Goal: Task Accomplishment & Management: Use online tool/utility

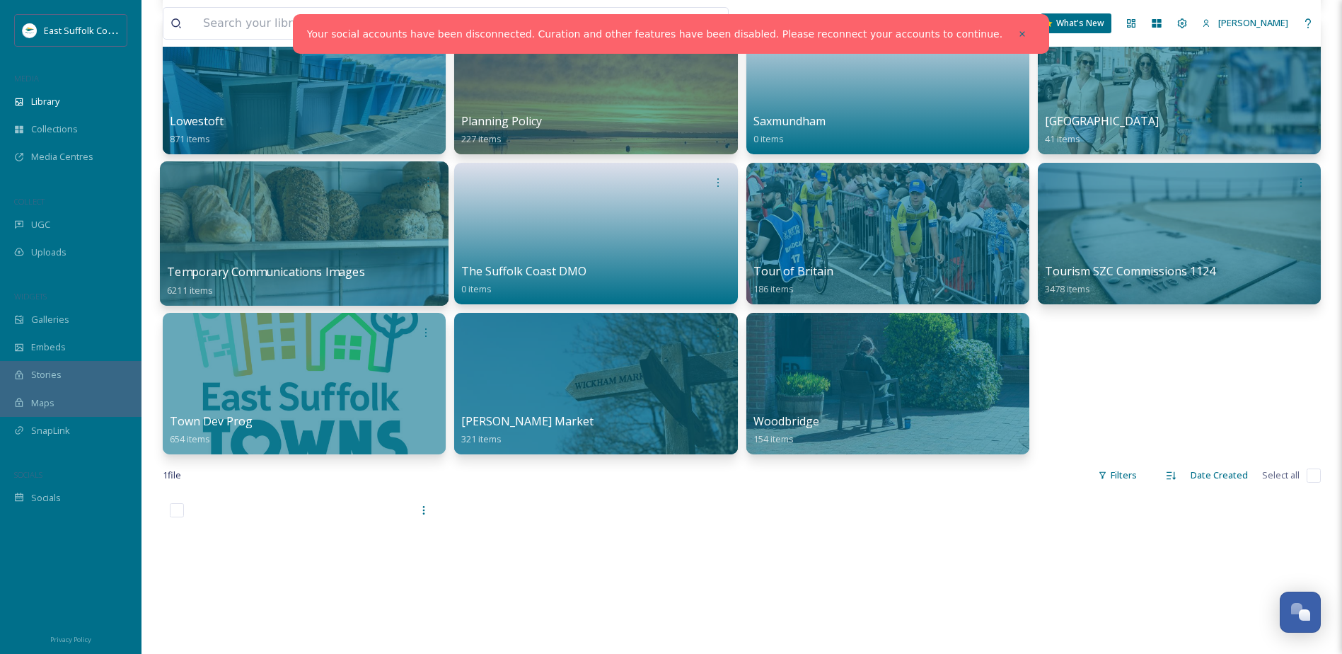
scroll to position [637, 0]
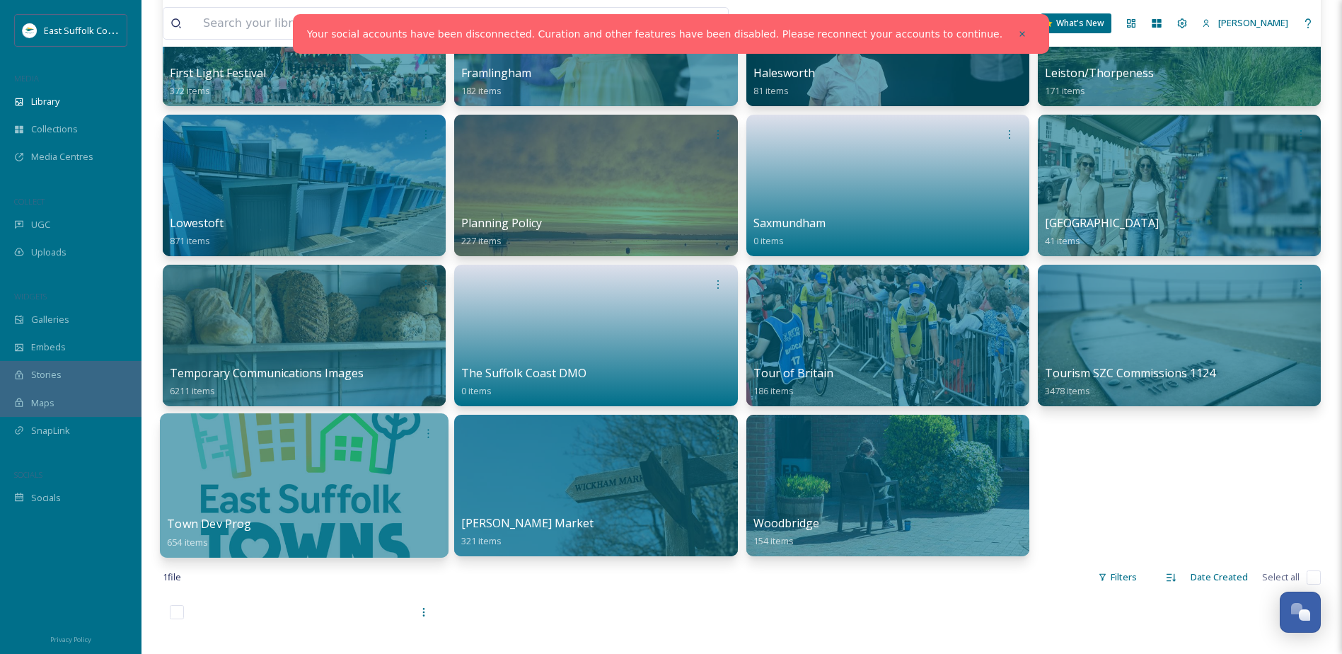
click at [274, 466] on div at bounding box center [304, 485] width 289 height 144
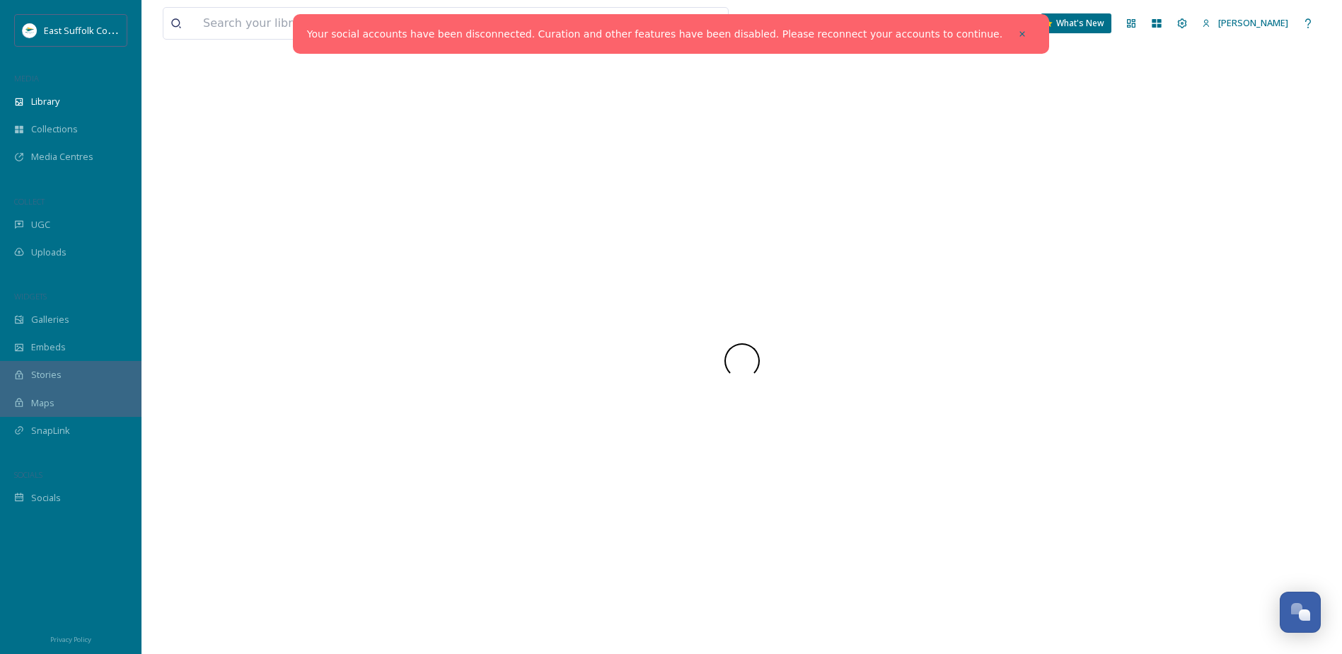
click at [274, 466] on div at bounding box center [742, 361] width 1158 height 586
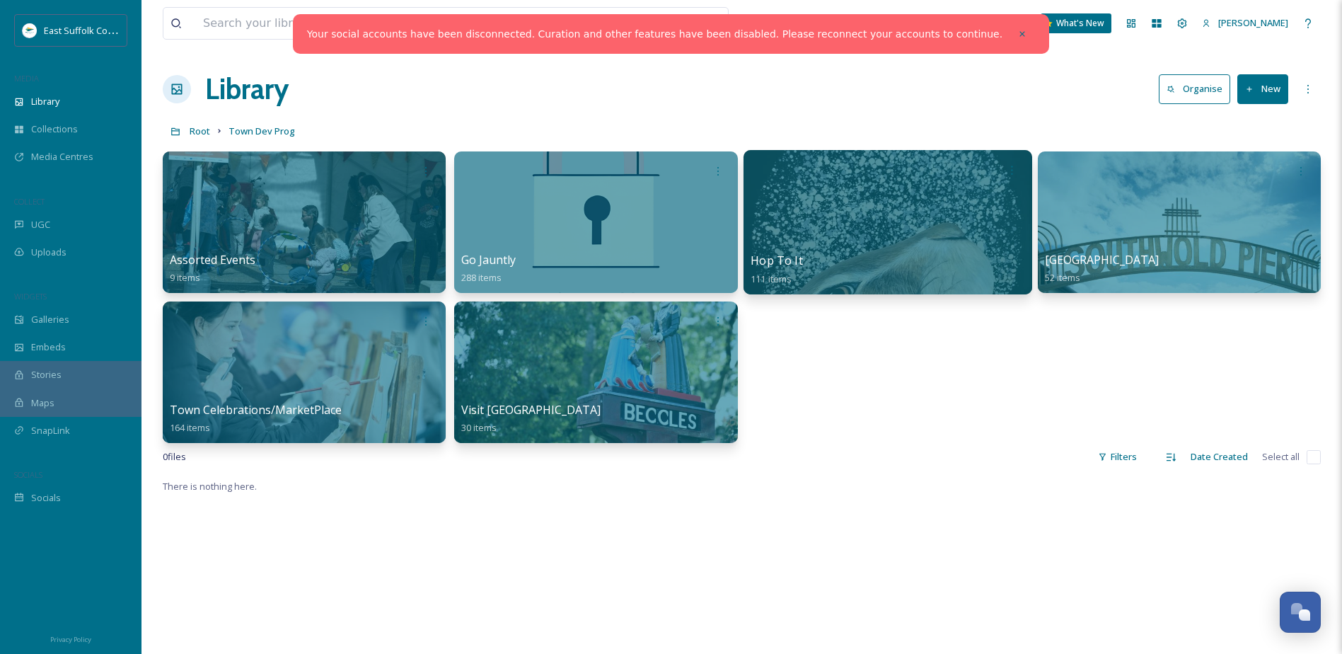
click at [844, 219] on div at bounding box center [887, 222] width 289 height 144
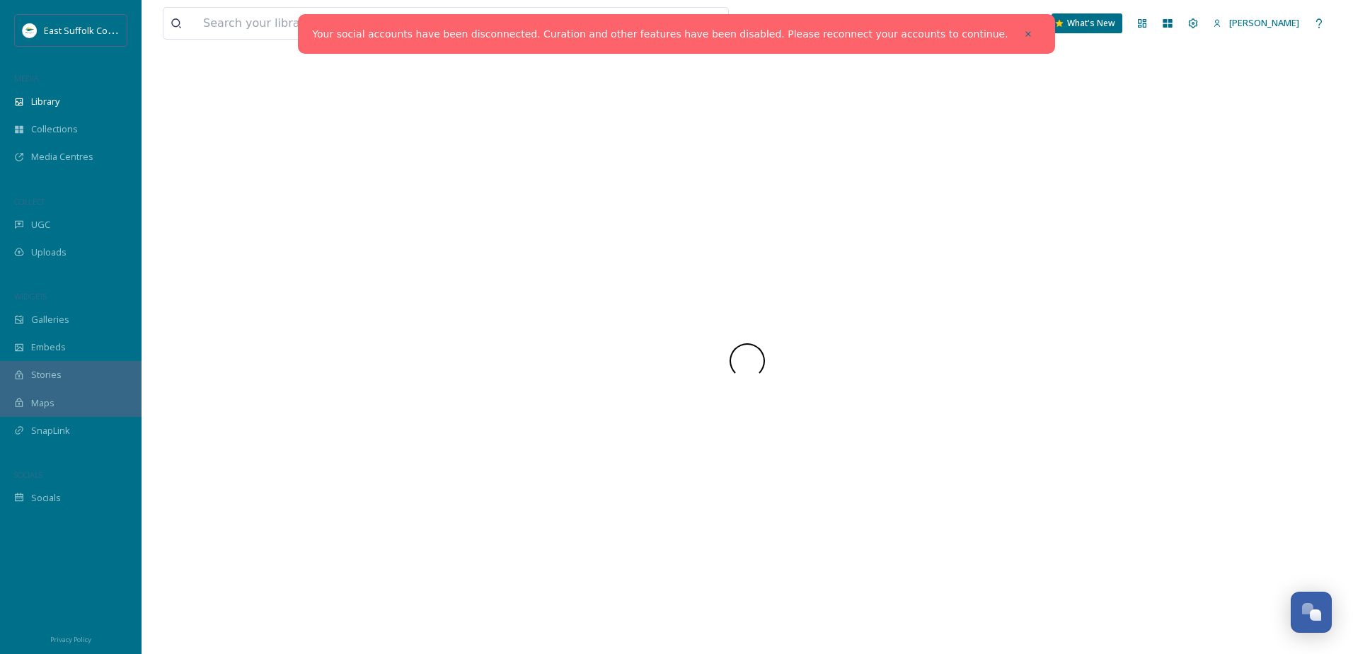
click at [844, 219] on div at bounding box center [747, 361] width 1169 height 586
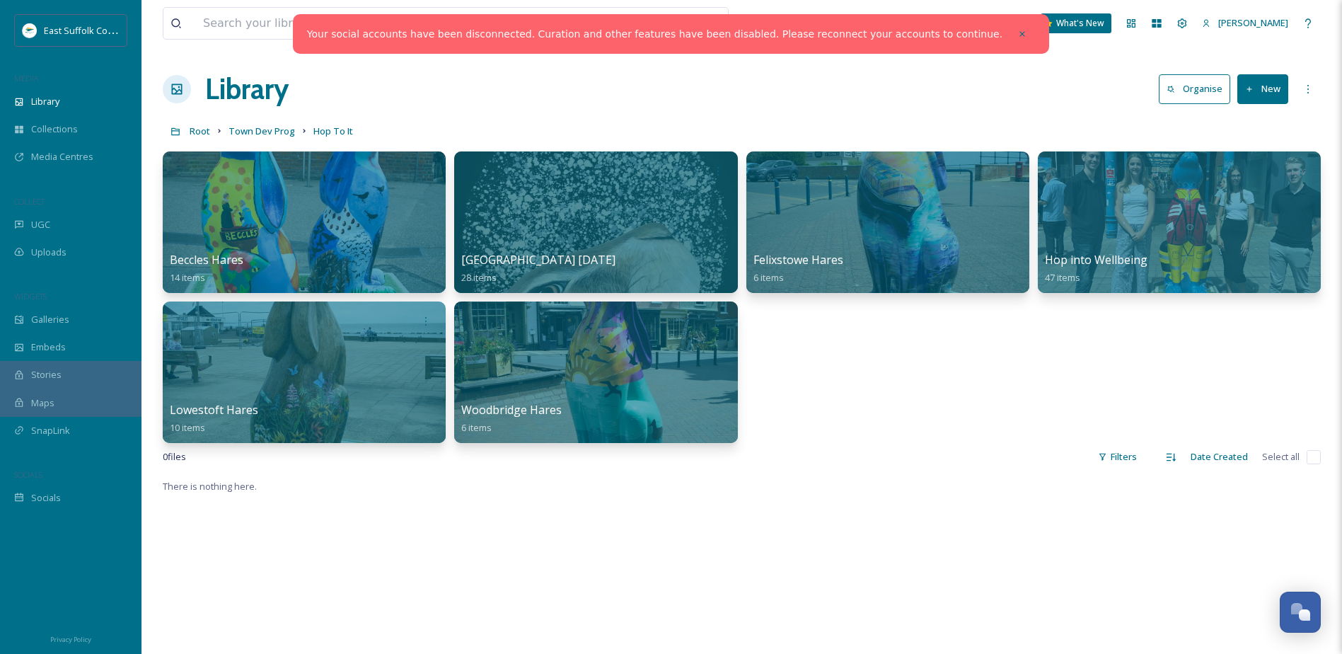
click at [966, 349] on div "Beccles Hares 14 items [GEOGRAPHIC_DATA] [DATE] 28 items Felixstowe Hares 6 ite…" at bounding box center [742, 296] width 1158 height 291
click at [1245, 89] on icon at bounding box center [1249, 89] width 9 height 9
click at [1235, 178] on span "Folder" at bounding box center [1246, 176] width 27 height 13
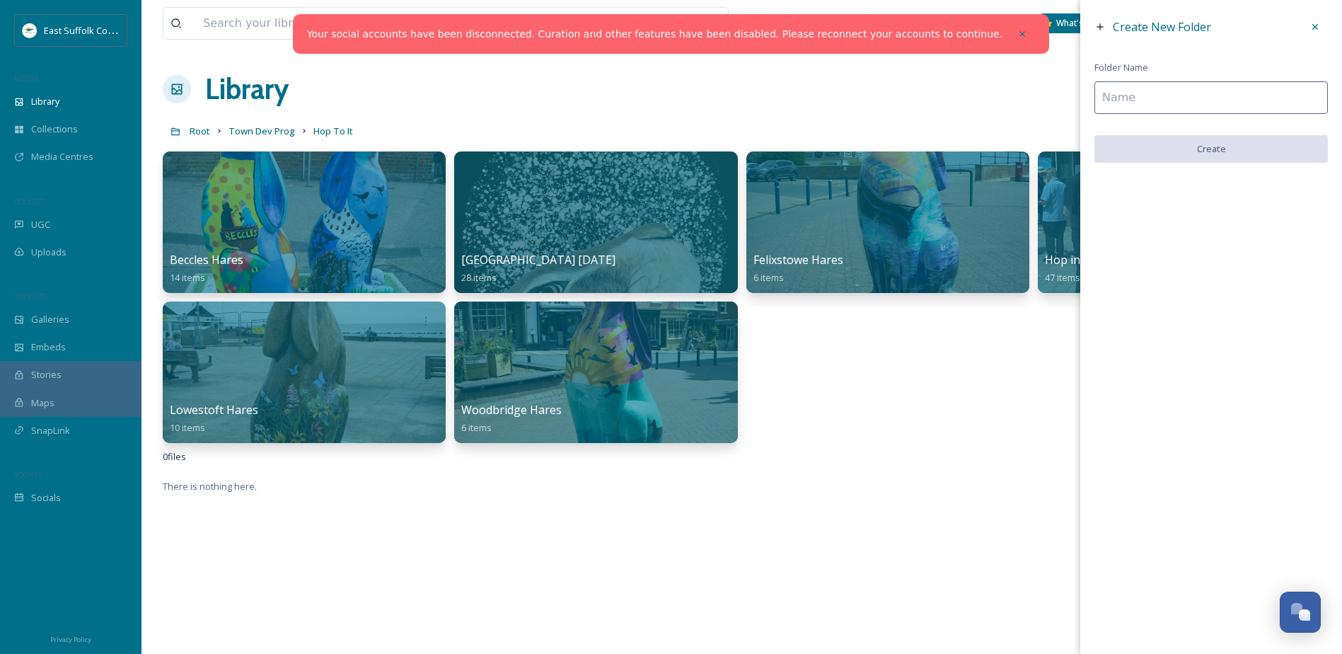
click at [1154, 100] on input at bounding box center [1210, 97] width 233 height 33
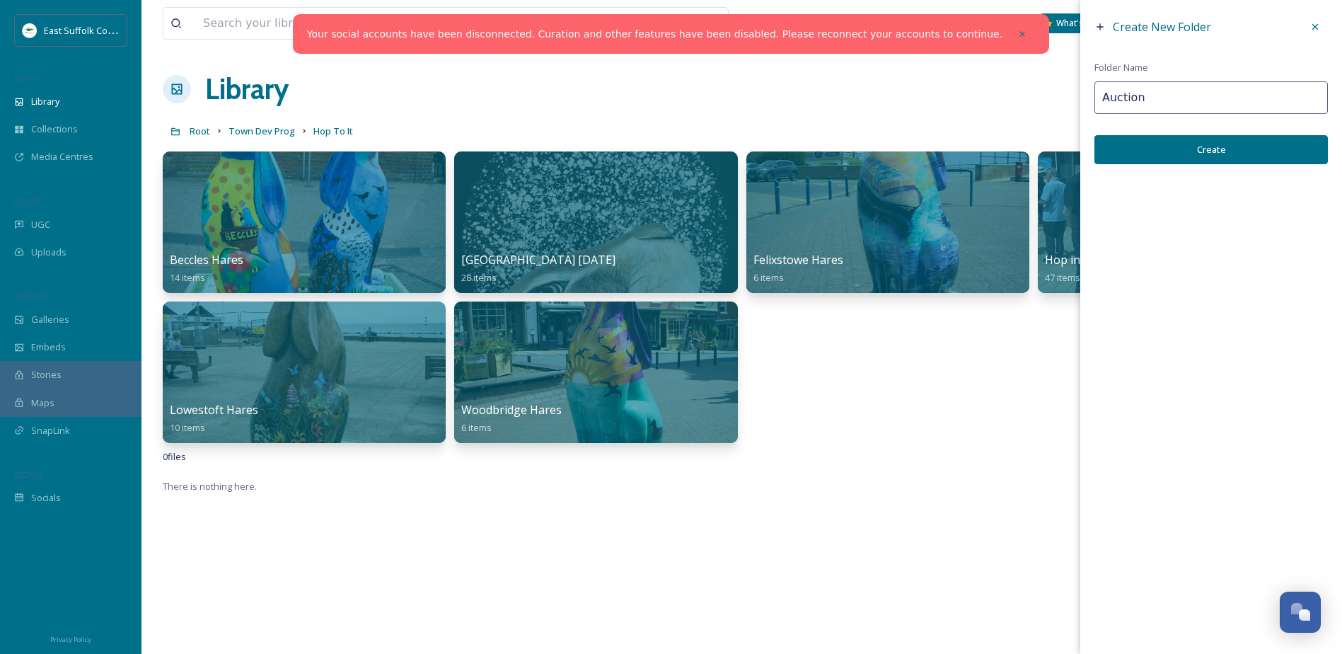
type input "Auction"
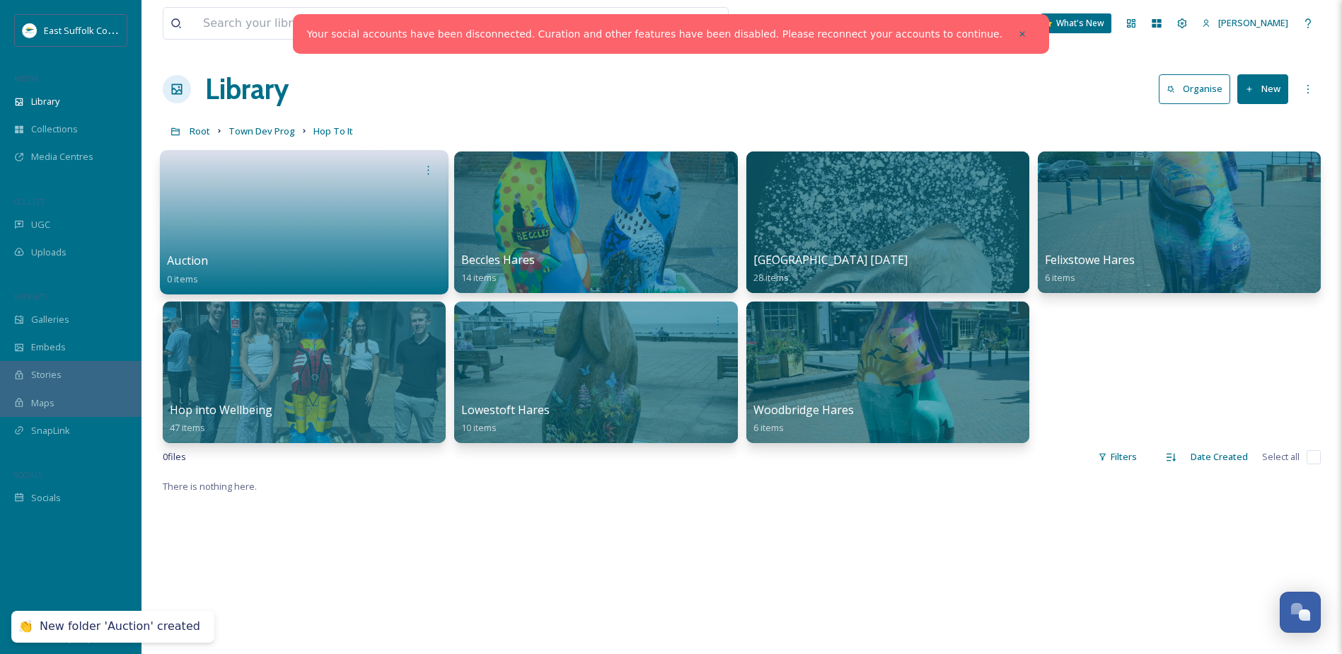
click at [296, 277] on div "Auction 0 items" at bounding box center [304, 269] width 274 height 35
click at [301, 272] on div "Auction 0 items" at bounding box center [304, 269] width 274 height 35
click at [301, 261] on div "Auction 0 items" at bounding box center [304, 269] width 274 height 35
click at [306, 221] on link at bounding box center [304, 217] width 274 height 69
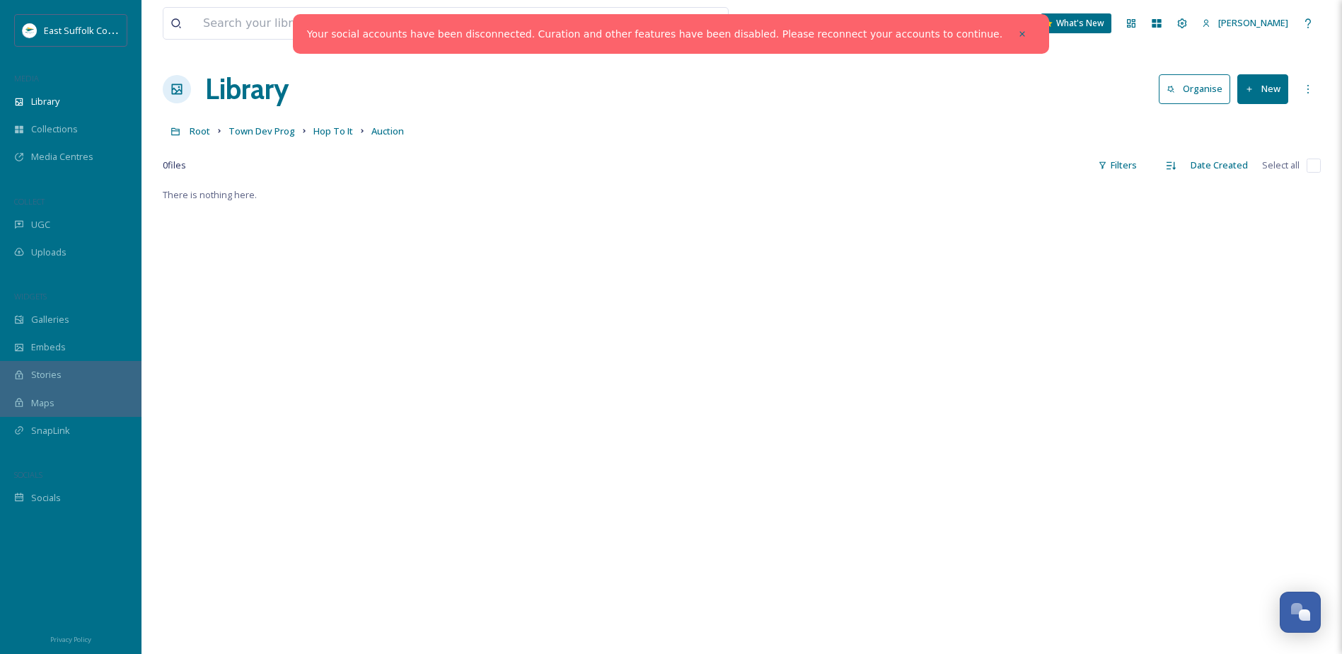
click at [997, 154] on div "0 file s Filters Date Created Select all" at bounding box center [742, 165] width 1158 height 28
click at [1242, 86] on button "New" at bounding box center [1262, 88] width 51 height 29
click at [1229, 127] on div "File Upload" at bounding box center [1248, 122] width 80 height 28
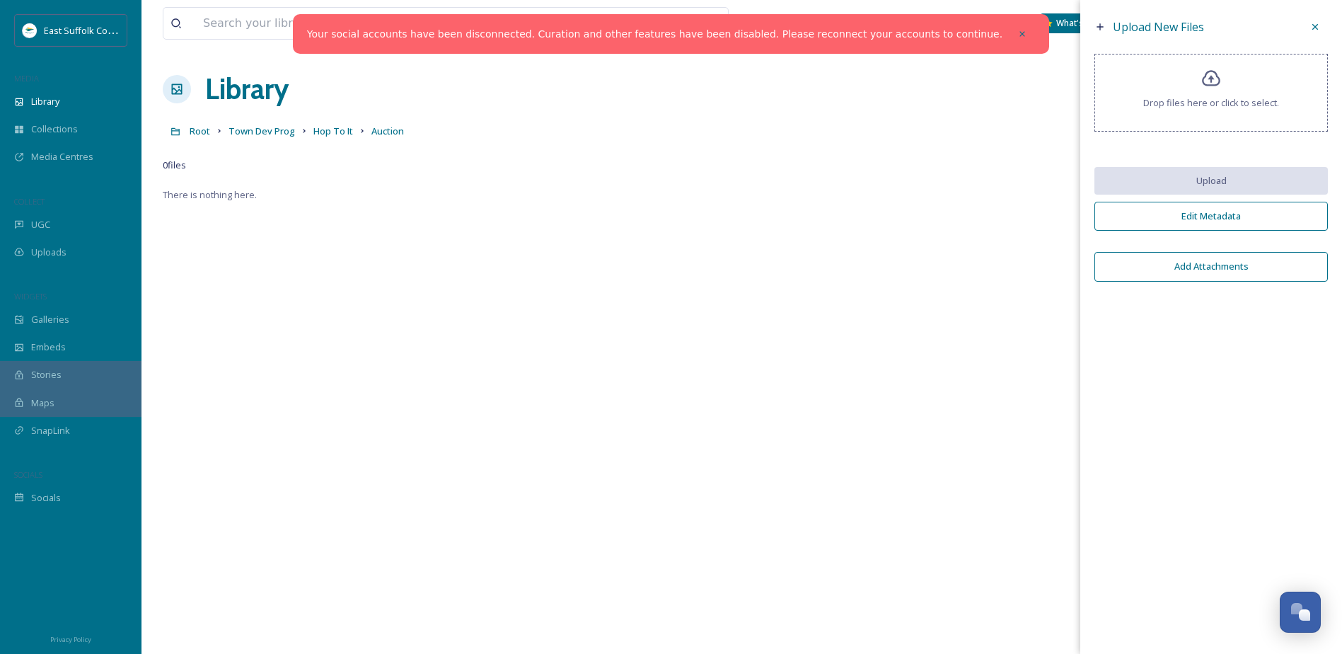
click at [1197, 88] on div "Drop files here or click to select." at bounding box center [1210, 93] width 233 height 78
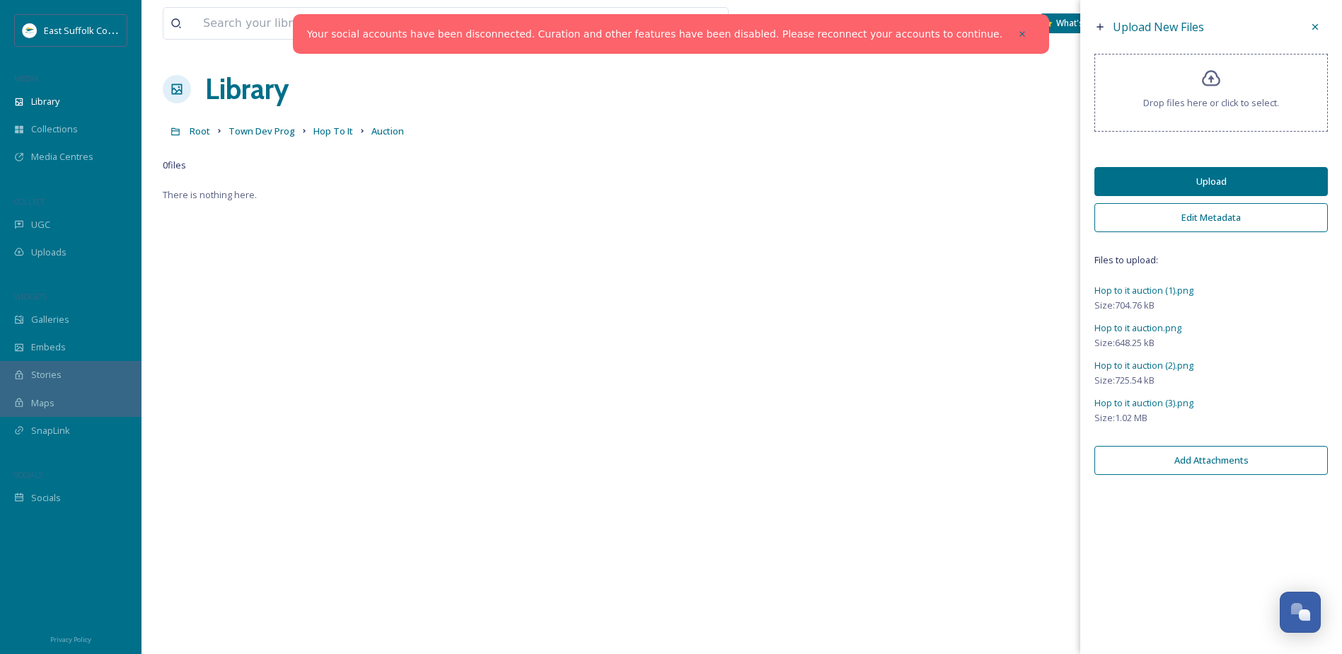
click at [1194, 185] on button "Upload" at bounding box center [1210, 181] width 233 height 29
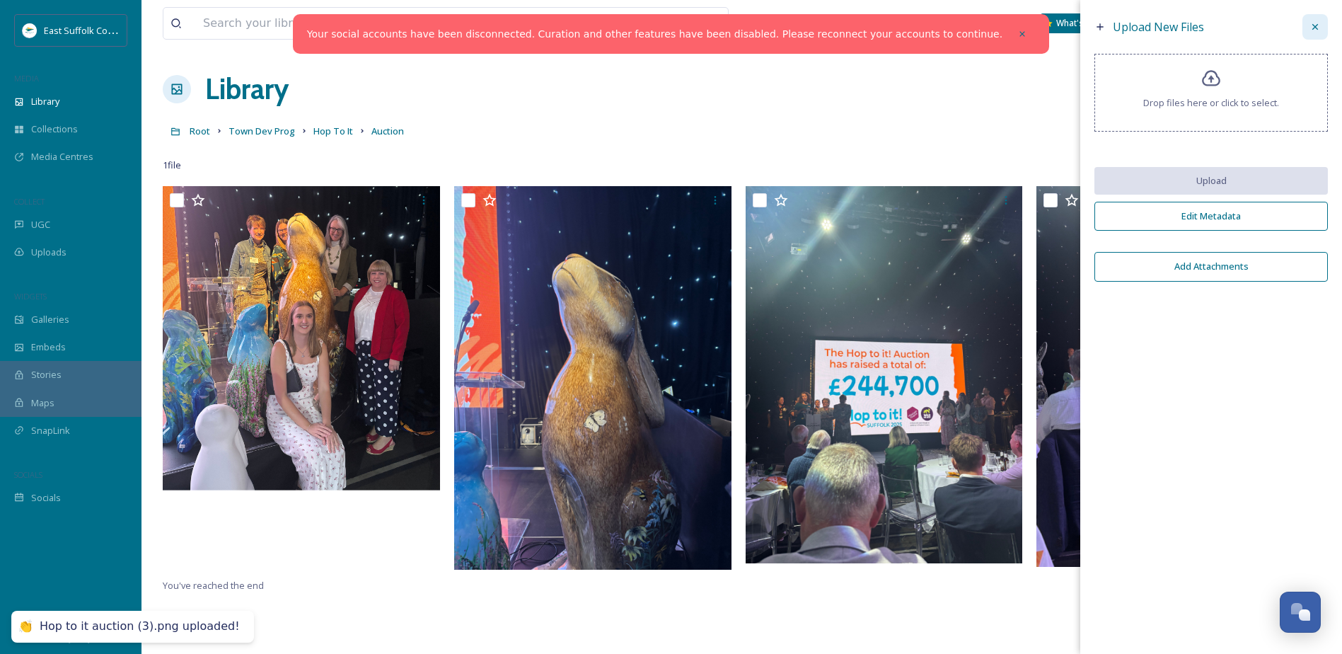
click at [1326, 24] on div at bounding box center [1314, 26] width 25 height 25
